Goal: Contribute content

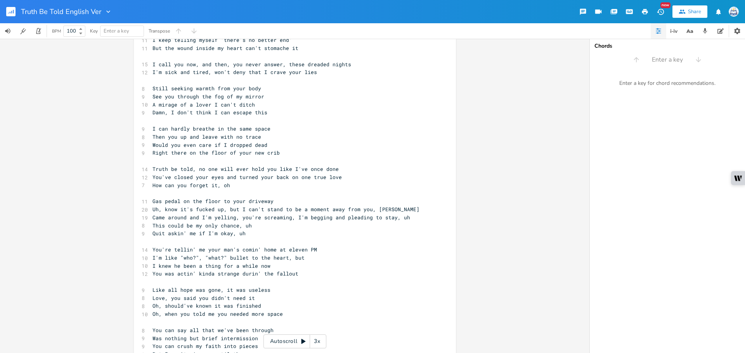
scroll to position [78, 0]
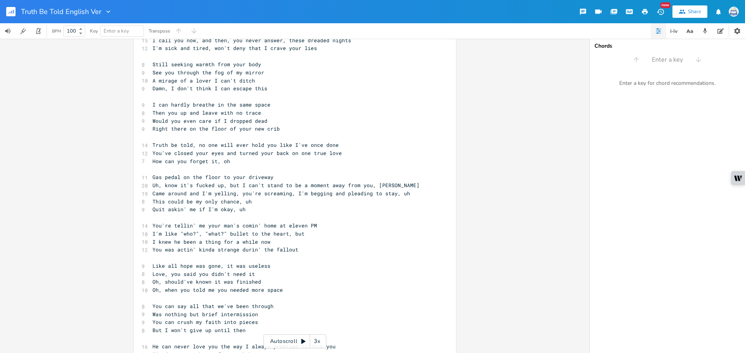
click at [5, 12] on div "Truth Be Told English Ver" at bounding box center [56, 11] width 112 height 23
click at [9, 12] on rect "button" at bounding box center [10, 11] width 9 height 9
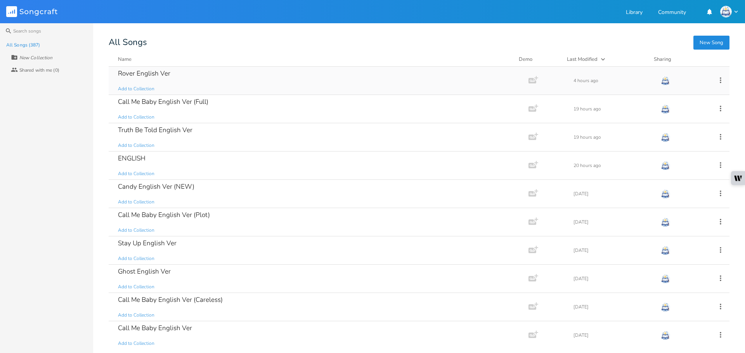
click at [164, 82] on div "Rover English Ver Add to Collection" at bounding box center [317, 81] width 398 height 28
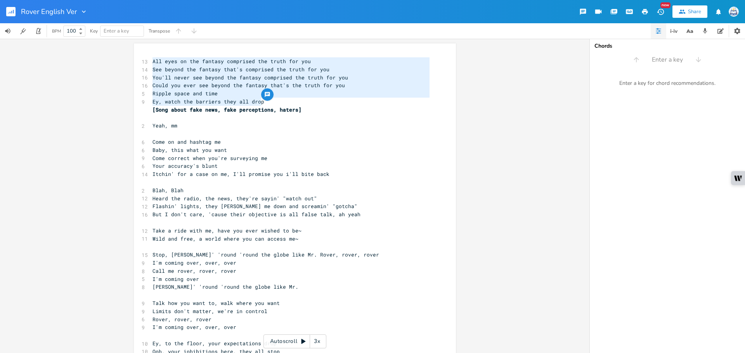
drag, startPoint x: 277, startPoint y: 100, endPoint x: 101, endPoint y: 61, distance: 180.8
click at [101, 61] on div "All eyes on the fantasy comprised the truth for you See beyond the fantasy that…" at bounding box center [294, 196] width 589 height 315
type textarea "="
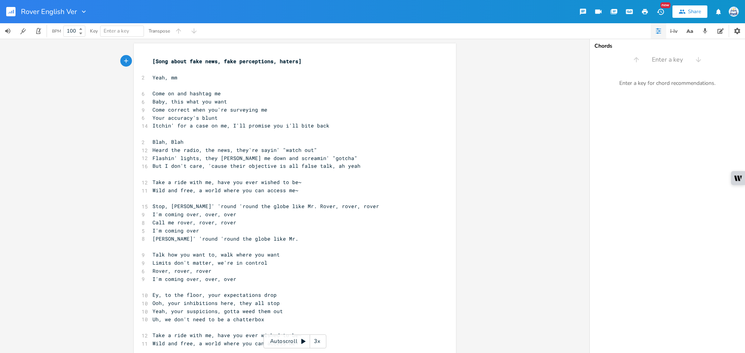
click at [201, 70] on pre "​" at bounding box center [291, 70] width 280 height 8
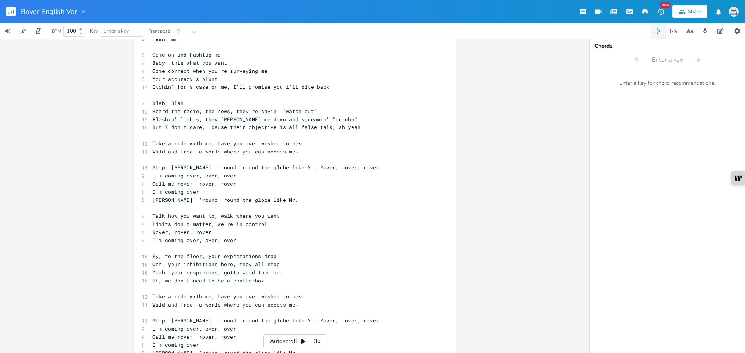
scroll to position [0, 0]
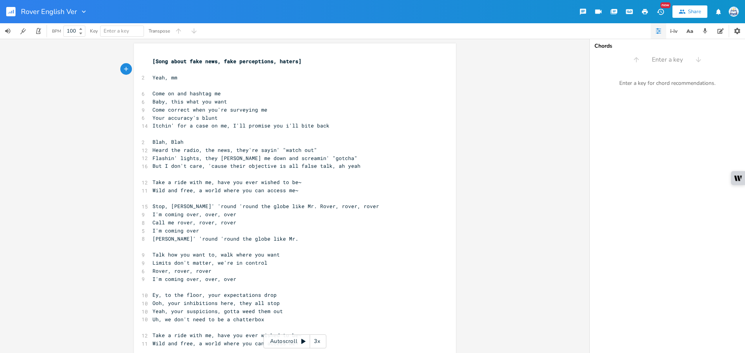
click at [465, 146] on div "x [Song about fake news, fake perceptions, haters] ​ 2 Yeah, mm ​ 6 Come on and…" at bounding box center [294, 196] width 589 height 315
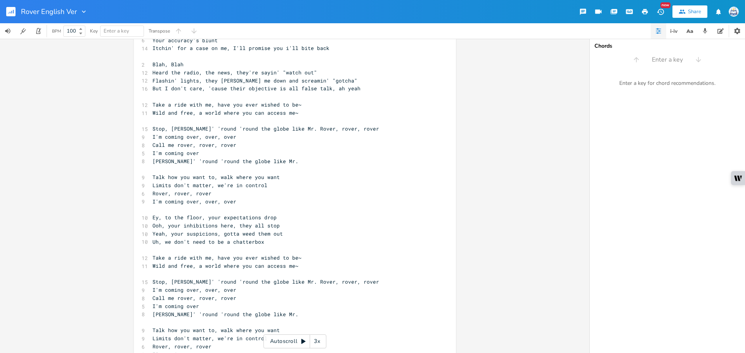
scroll to position [116, 0]
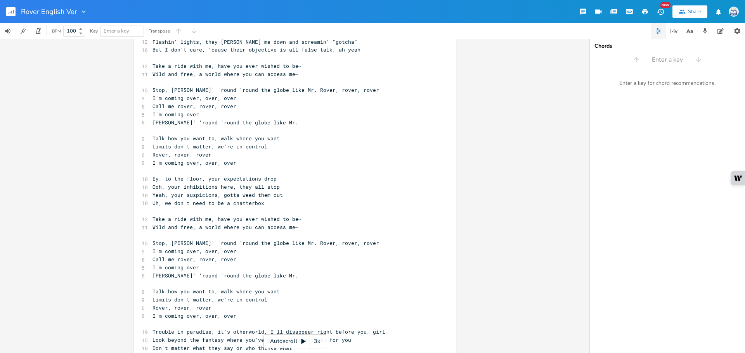
click at [232, 92] on span "Stop, [PERSON_NAME]' 'round 'round the globe like Mr. Rover, rover, rover" at bounding box center [265, 89] width 226 height 7
click at [270, 113] on pre "I'm coming over" at bounding box center [291, 115] width 280 height 8
click at [233, 246] on span "Stop, [PERSON_NAME]' 'round 'round the globe like Mr. Rover, rover, rover" at bounding box center [265, 243] width 226 height 7
click at [214, 123] on span "[PERSON_NAME]' 'round 'round the globe like Mr." at bounding box center [225, 122] width 146 height 7
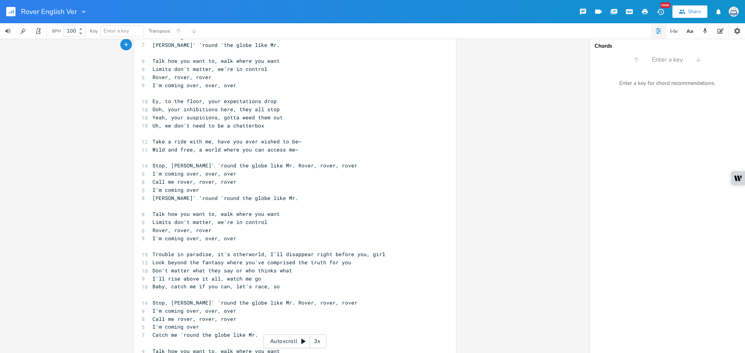
scroll to position [155, 0]
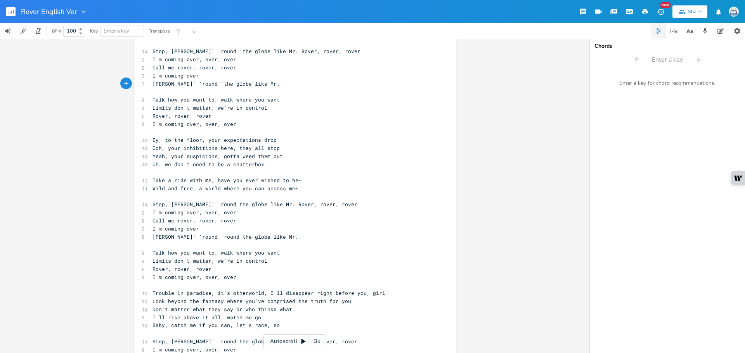
click at [214, 237] on span "[PERSON_NAME]' 'round 'round the globe like Mr." at bounding box center [225, 236] width 146 height 7
type textarea "\"
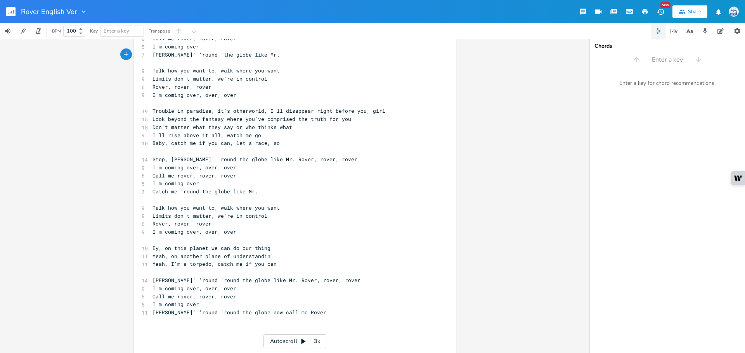
scroll to position [349, 0]
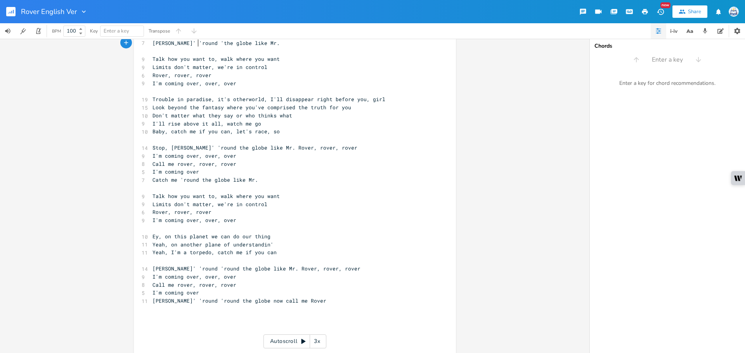
click at [213, 266] on span "[PERSON_NAME]' 'round 'round the globe like Mr. Rover, rover, rover" at bounding box center [256, 268] width 208 height 7
click at [213, 303] on span "[PERSON_NAME]' 'round 'round the globe now call me Rover" at bounding box center [239, 300] width 174 height 7
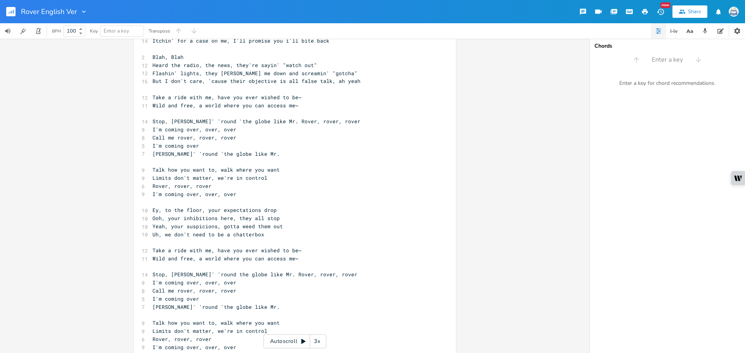
scroll to position [0, 0]
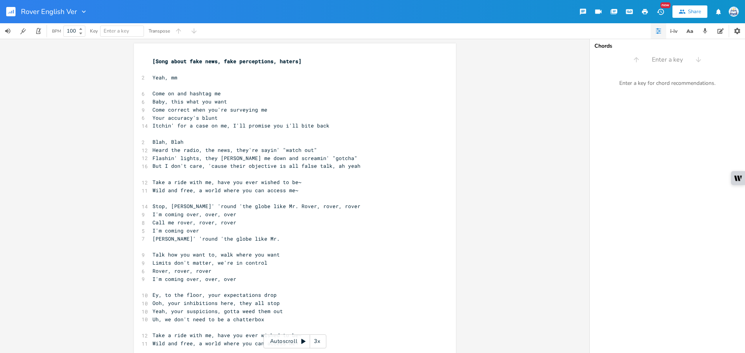
click at [344, 144] on pre "Blah, Blah" at bounding box center [291, 142] width 280 height 8
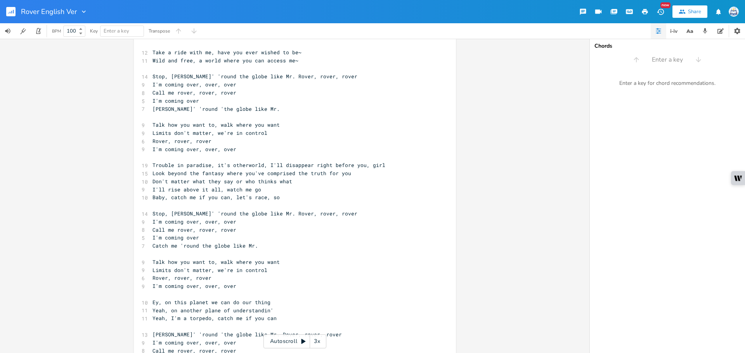
scroll to position [322, 0]
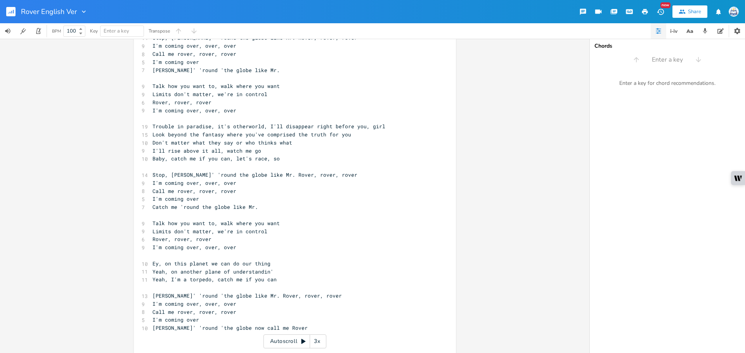
click at [360, 156] on pre "Baby, catch me if you can, let's race, so" at bounding box center [291, 159] width 280 height 8
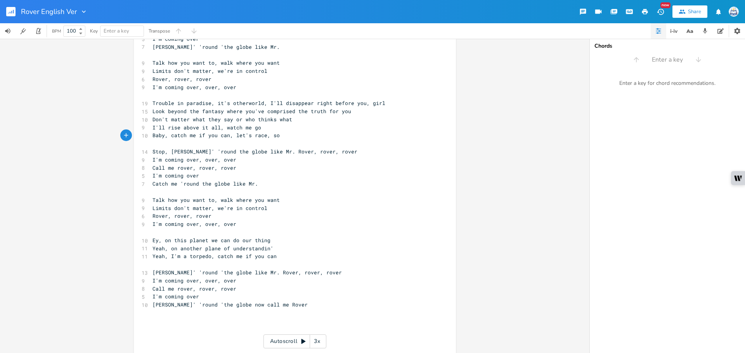
scroll to position [357, 0]
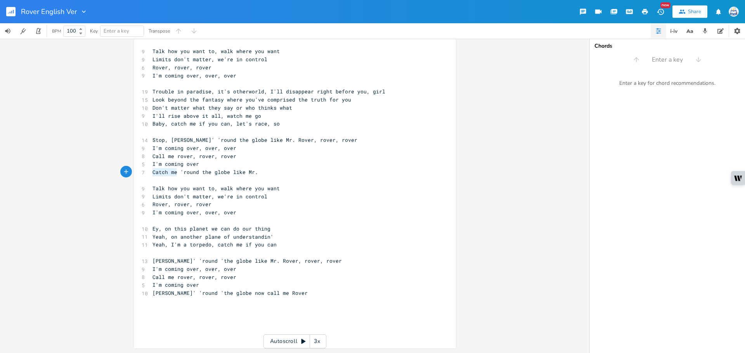
drag, startPoint x: 175, startPoint y: 174, endPoint x: 142, endPoint y: 174, distance: 32.2
click at [142, 174] on div "Catch me x [Song about fake news, fake perceptions, haters] ​ 2 Yeah, mm ​ 6 Co…" at bounding box center [295, 18] width 322 height 662
type textarea "[PERSON_NAME]' 'round"
click at [215, 173] on span "[PERSON_NAME]' 'round 'round the globe like Mr." at bounding box center [225, 172] width 146 height 7
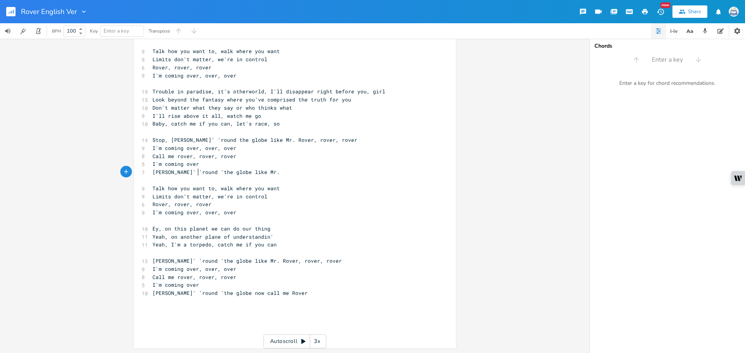
click at [253, 168] on pre "I'm coming over" at bounding box center [291, 164] width 280 height 8
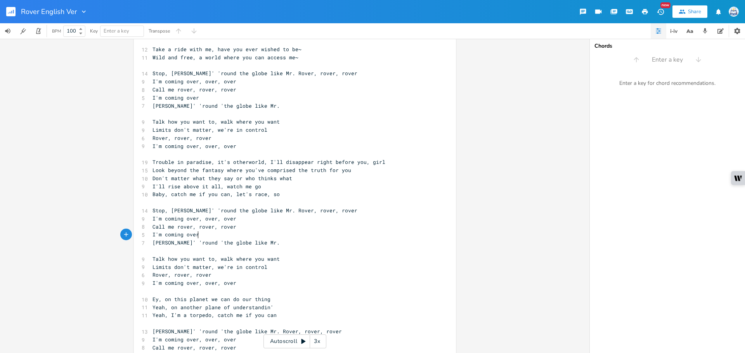
scroll to position [357, 0]
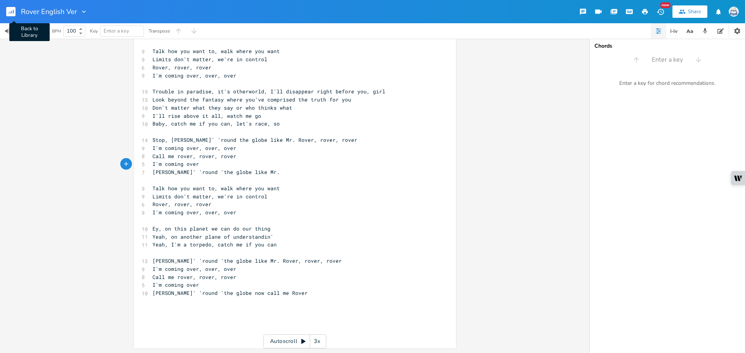
click at [17, 11] on button "Back to Library" at bounding box center [14, 11] width 16 height 19
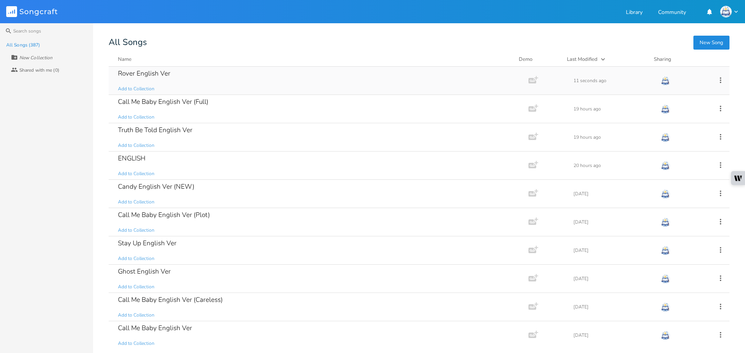
click at [312, 85] on div "Rover English Ver Add to Collection" at bounding box center [317, 81] width 398 height 28
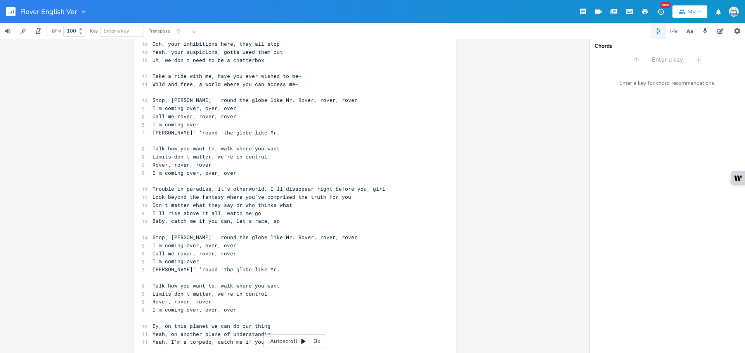
scroll to position [271, 0]
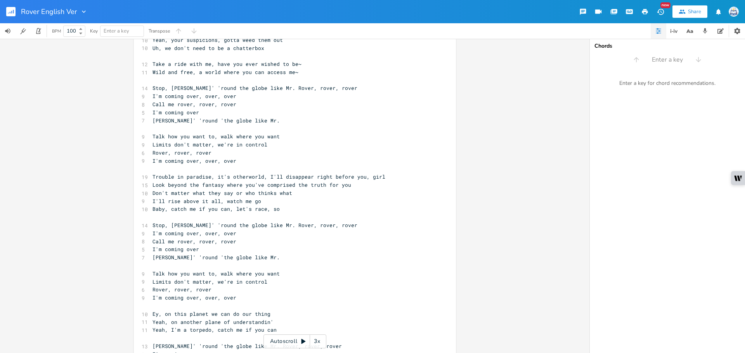
click at [10, 5] on button "button" at bounding box center [14, 11] width 16 height 19
